Goal: Find contact information: Find contact information

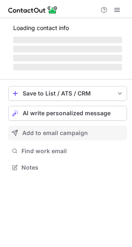
scroll to position [160, 132]
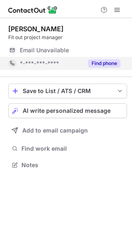
click at [104, 66] on button "Find phone" at bounding box center [104, 63] width 33 height 8
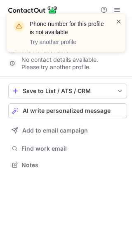
click at [118, 21] on span at bounding box center [118, 21] width 7 height 8
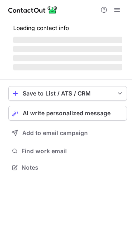
scroll to position [173, 132]
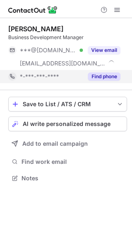
click at [100, 76] on button "Find phone" at bounding box center [104, 77] width 33 height 8
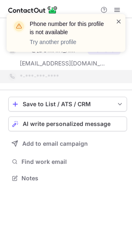
click at [122, 21] on span at bounding box center [118, 21] width 7 height 8
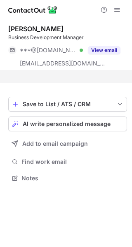
scroll to position [160, 132]
click at [90, 52] on div "Phone number for this profile is not available Try another profile" at bounding box center [66, 36] width 132 height 61
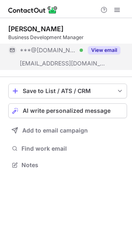
click at [92, 52] on button "View email" at bounding box center [104, 50] width 33 height 8
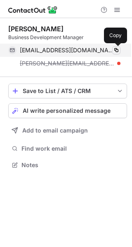
click at [116, 47] on span at bounding box center [116, 50] width 7 height 7
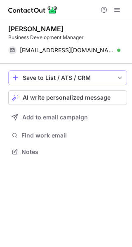
scroll to position [146, 132]
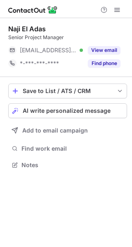
scroll to position [160, 132]
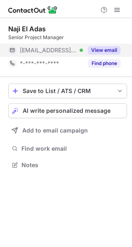
click at [94, 50] on button "View email" at bounding box center [104, 50] width 33 height 8
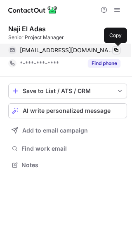
click at [117, 48] on span at bounding box center [116, 50] width 7 height 7
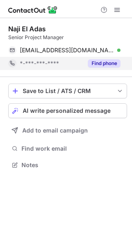
click at [87, 62] on div "Find phone" at bounding box center [102, 63] width 38 height 13
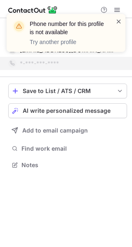
click at [120, 22] on span at bounding box center [118, 21] width 7 height 8
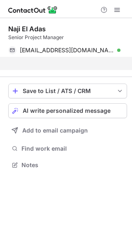
scroll to position [146, 132]
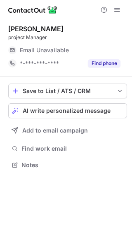
scroll to position [160, 132]
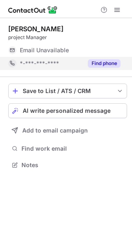
click at [90, 68] on div "Find phone" at bounding box center [102, 63] width 38 height 13
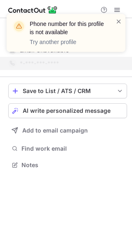
click at [119, 16] on div "Phone number for this profile is not available Try another profile" at bounding box center [66, 33] width 119 height 38
click at [118, 21] on span at bounding box center [118, 21] width 7 height 8
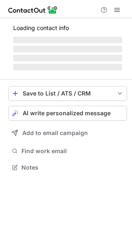
scroll to position [160, 132]
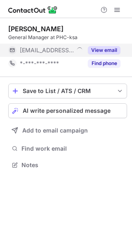
click at [101, 50] on button "View email" at bounding box center [104, 50] width 33 height 8
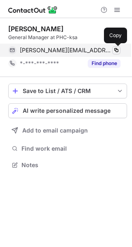
click at [115, 50] on span at bounding box center [116, 50] width 7 height 7
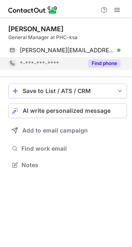
click at [103, 63] on button "Find phone" at bounding box center [104, 63] width 33 height 8
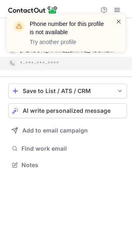
click at [120, 23] on span at bounding box center [118, 21] width 7 height 8
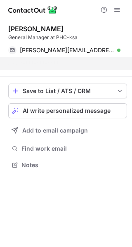
scroll to position [146, 132]
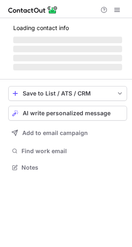
scroll to position [160, 132]
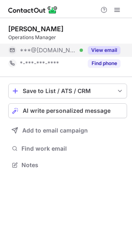
click at [105, 53] on button "View email" at bounding box center [104, 50] width 33 height 8
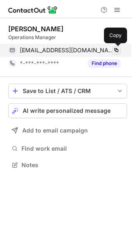
click at [115, 47] on button at bounding box center [116, 50] width 8 height 8
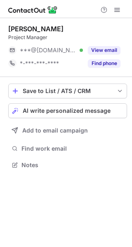
scroll to position [160, 132]
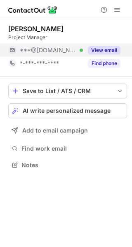
click at [118, 48] on button "View email" at bounding box center [104, 50] width 33 height 8
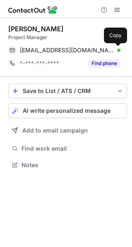
click at [118, 48] on span at bounding box center [116, 50] width 7 height 7
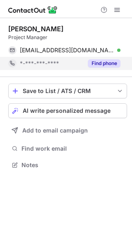
click at [105, 63] on button "Find phone" at bounding box center [104, 63] width 33 height 8
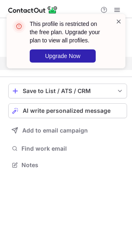
click at [118, 23] on span at bounding box center [118, 21] width 7 height 8
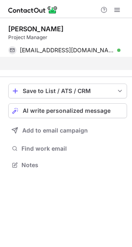
scroll to position [146, 132]
